Goal: Transaction & Acquisition: Purchase product/service

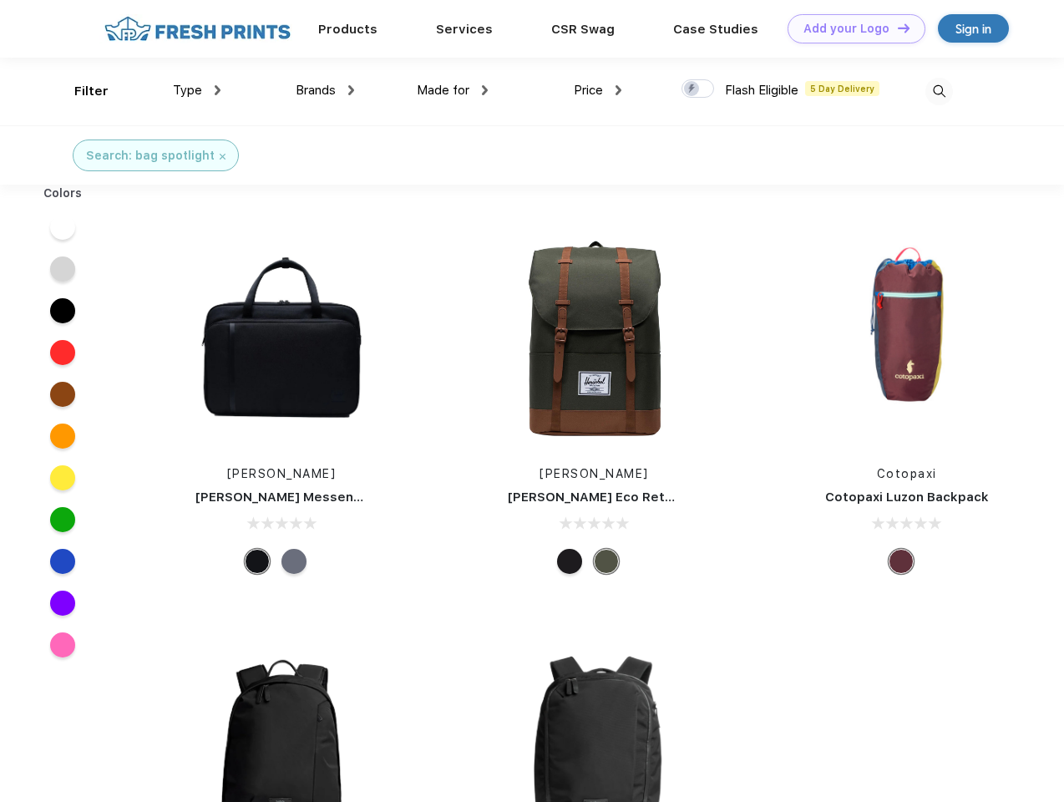
click at [850, 28] on link "Add your Logo Design Tool" at bounding box center [857, 28] width 138 height 29
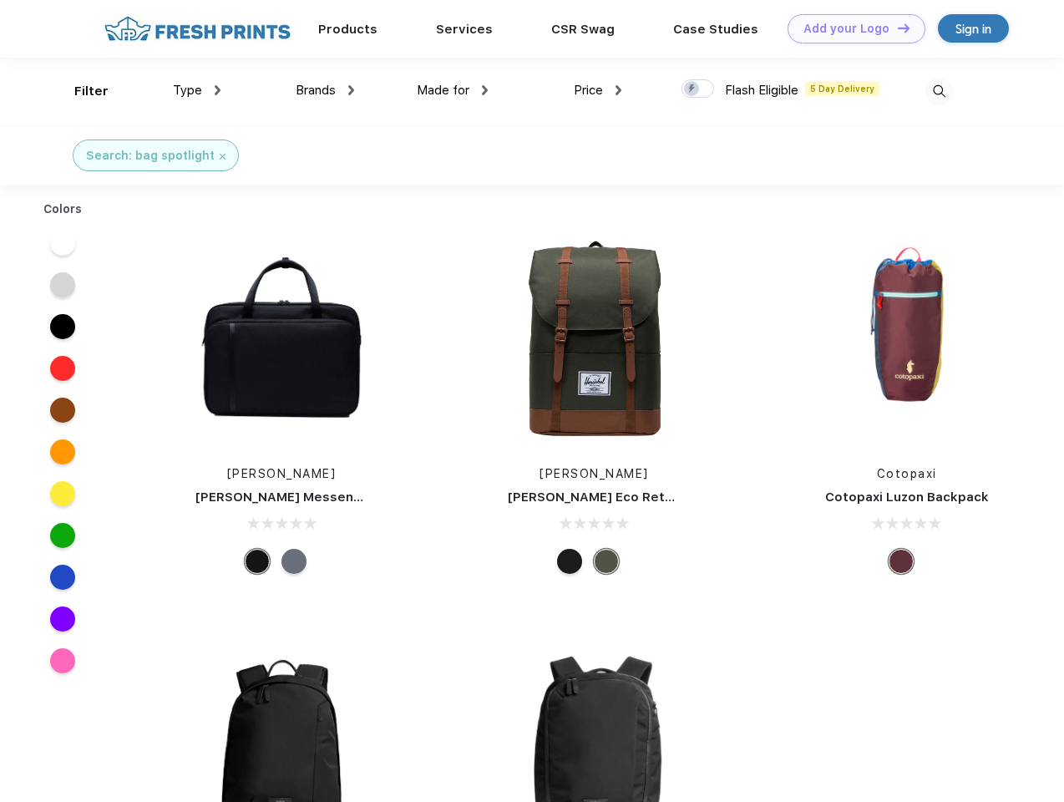
click at [0, 0] on div "Design Tool" at bounding box center [0, 0] width 0 height 0
click at [896, 28] on link "Add your Logo Design Tool" at bounding box center [857, 28] width 138 height 29
click at [80, 91] on div "Filter" at bounding box center [91, 91] width 34 height 19
click at [197, 90] on span "Type" at bounding box center [187, 90] width 29 height 15
click at [325, 90] on span "Brands" at bounding box center [316, 90] width 40 height 15
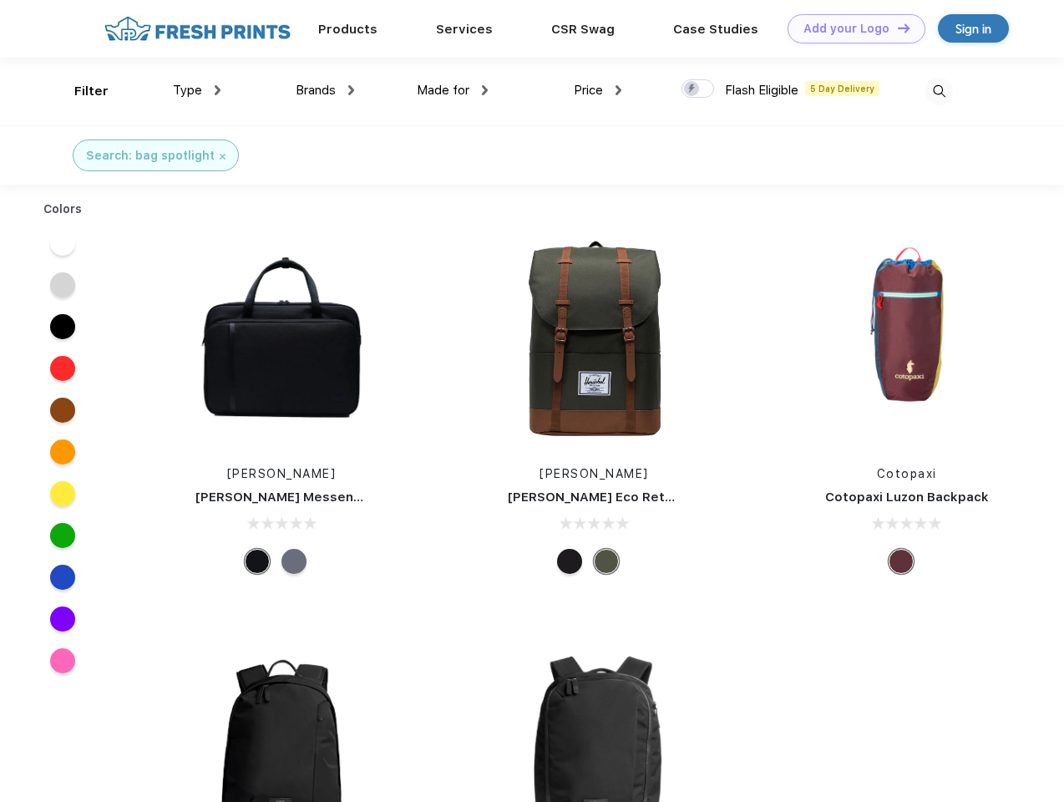
click at [453, 90] on span "Made for" at bounding box center [443, 90] width 53 height 15
click at [598, 90] on span "Price" at bounding box center [588, 90] width 29 height 15
click at [698, 89] on div at bounding box center [697, 88] width 33 height 18
click at [692, 89] on input "checkbox" at bounding box center [686, 84] width 11 height 11
click at [939, 91] on img at bounding box center [939, 92] width 28 height 28
